Goal: Task Accomplishment & Management: Manage account settings

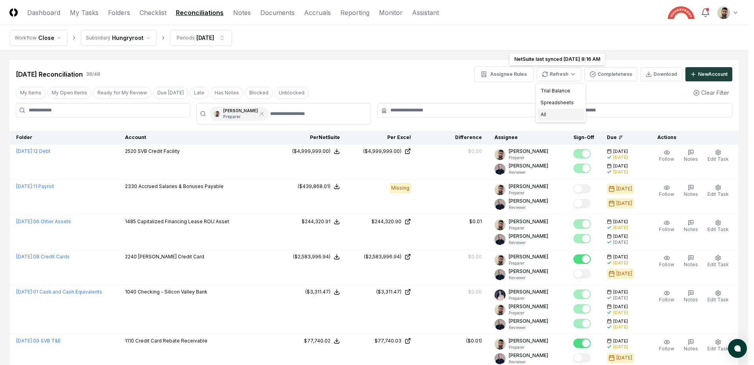
click at [565, 113] on div "All" at bounding box center [561, 114] width 47 height 12
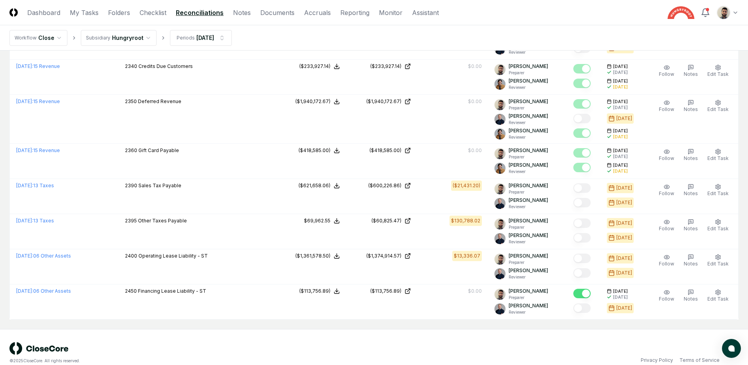
scroll to position [1295, 0]
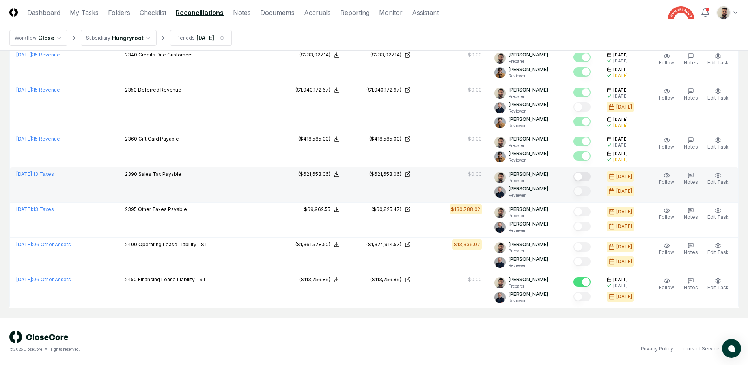
click at [591, 176] on button "Mark complete" at bounding box center [582, 176] width 17 height 9
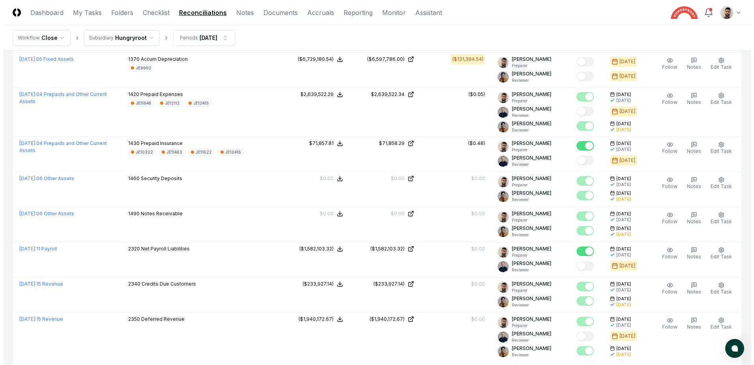
scroll to position [0, 0]
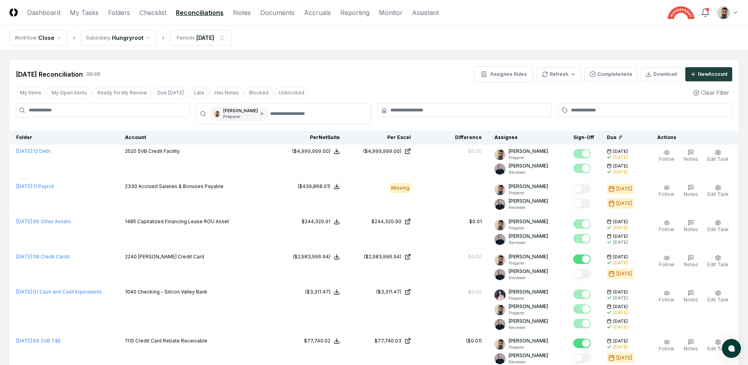
click at [261, 113] on icon at bounding box center [262, 113] width 2 height 2
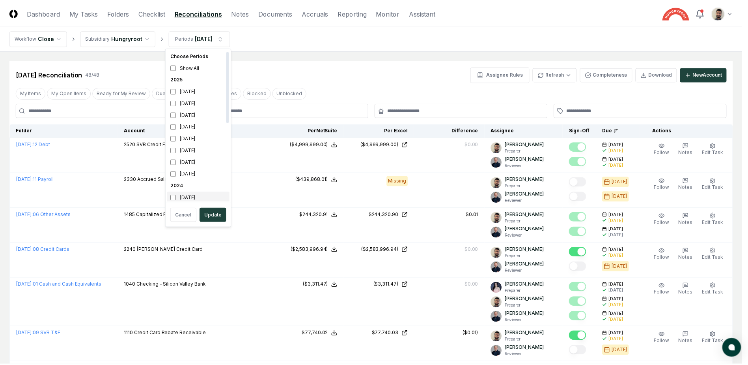
scroll to position [2, 0]
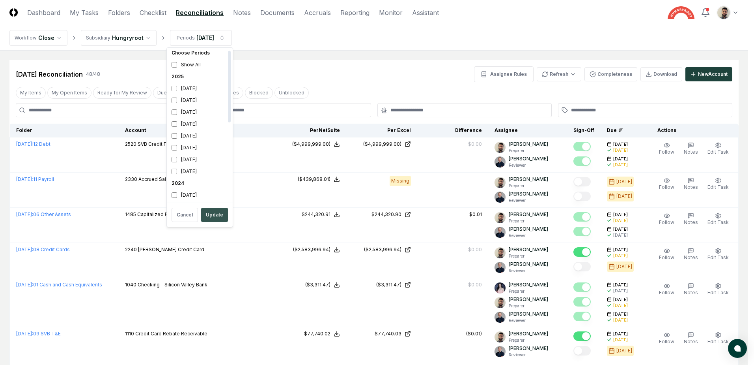
click at [211, 210] on button "Update" at bounding box center [214, 215] width 27 height 14
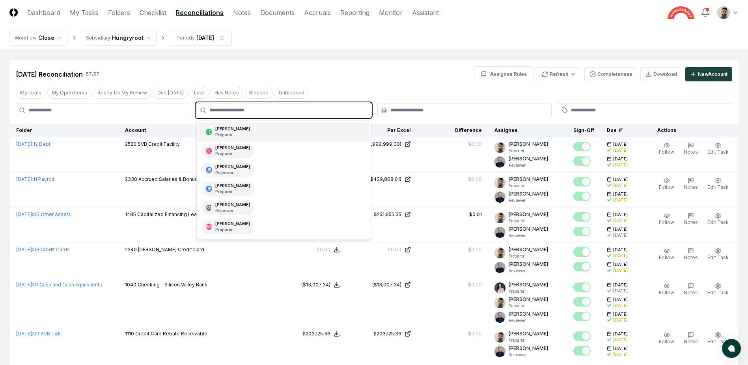
click at [249, 108] on input "text" at bounding box center [287, 110] width 156 height 7
click at [238, 131] on div "[PERSON_NAME] Preparer" at bounding box center [228, 132] width 53 height 14
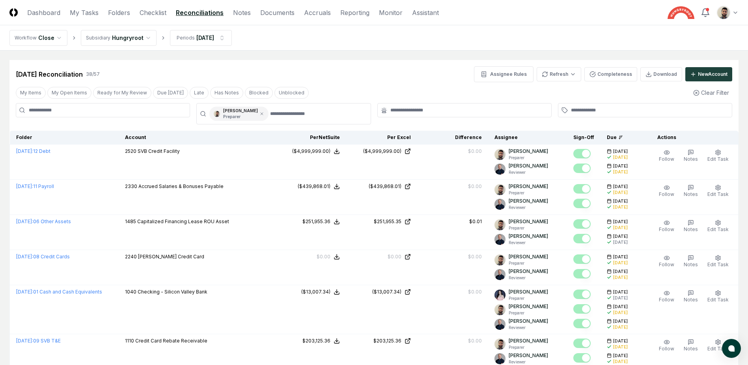
click at [550, 40] on nav "Workflow Close Subsidiary Hungryroot Periods [DATE]" at bounding box center [374, 37] width 748 height 25
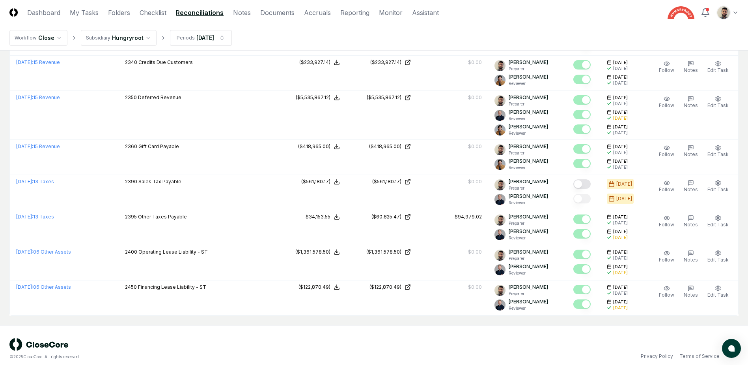
scroll to position [1295, 0]
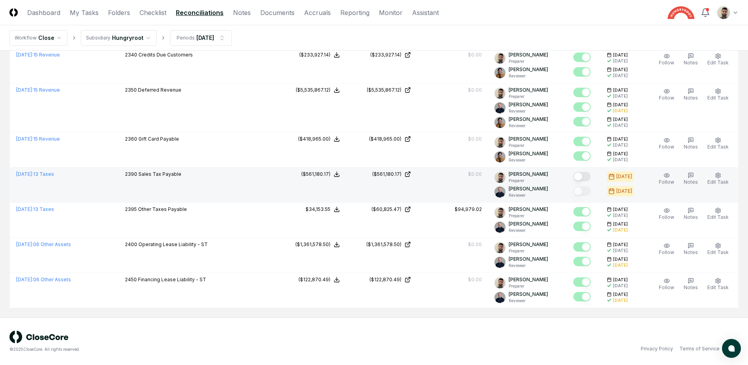
click at [589, 179] on button "Mark complete" at bounding box center [582, 176] width 17 height 9
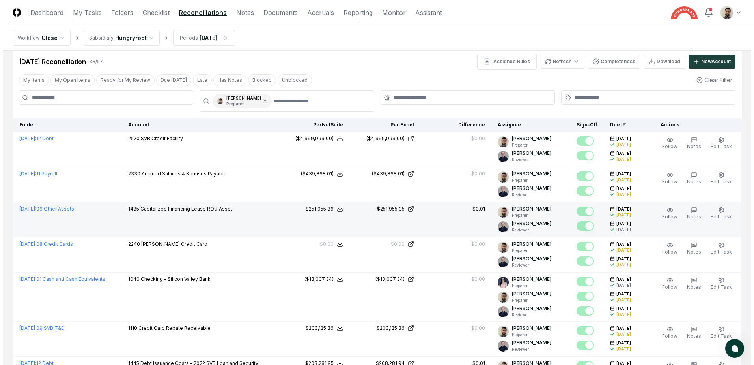
scroll to position [0, 0]
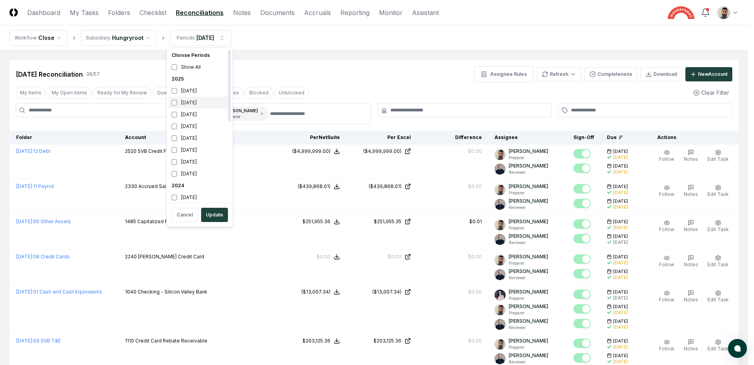
click at [176, 106] on div "[DATE]" at bounding box center [199, 103] width 63 height 12
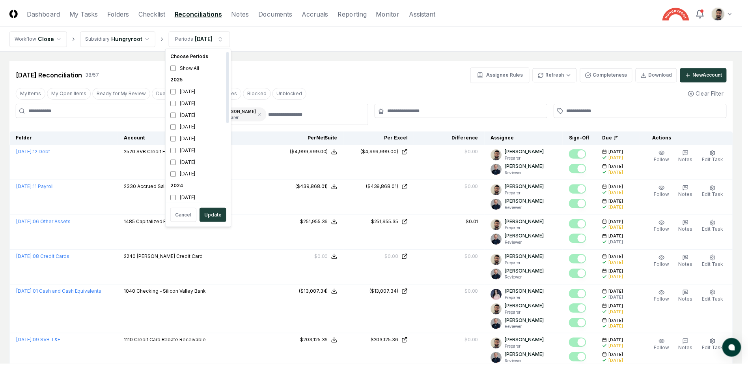
scroll to position [2, 0]
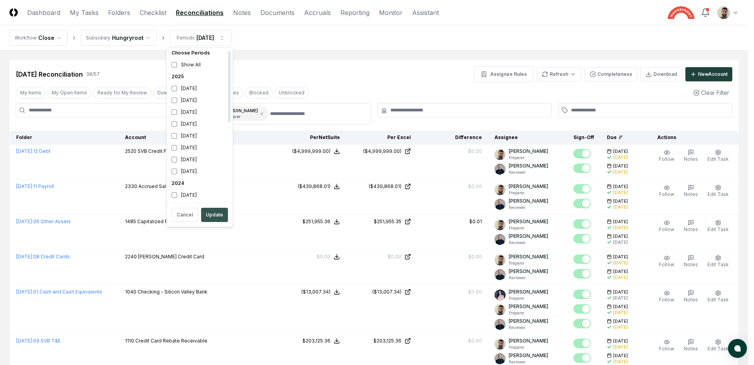
click at [213, 216] on button "Update" at bounding box center [214, 215] width 27 height 14
